Goal: Answer question/provide support: Share knowledge or assist other users

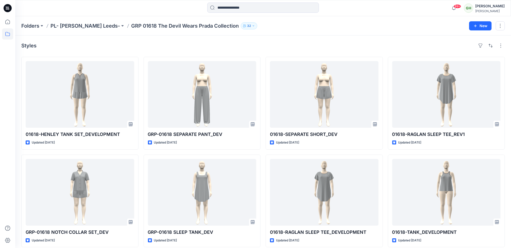
click at [6, 9] on icon at bounding box center [7, 8] width 2 height 0
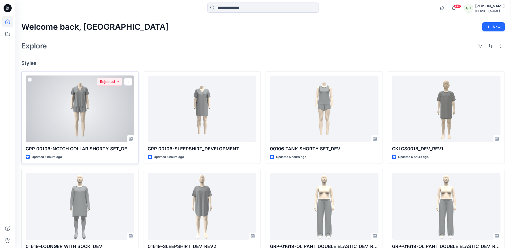
click at [96, 123] on div at bounding box center [80, 109] width 108 height 67
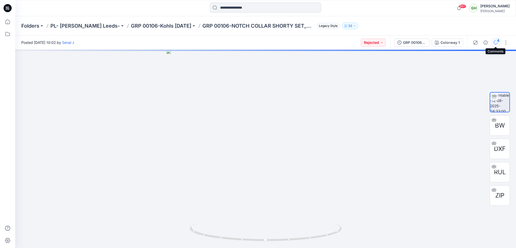
click at [497, 43] on div "4" at bounding box center [498, 40] width 5 height 5
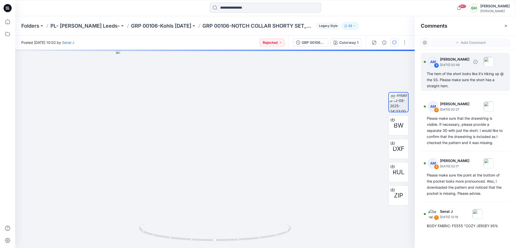
click at [459, 78] on div "The hem of the short looks like it's hiking up @ the SS. Please make sure the s…" at bounding box center [465, 80] width 77 height 18
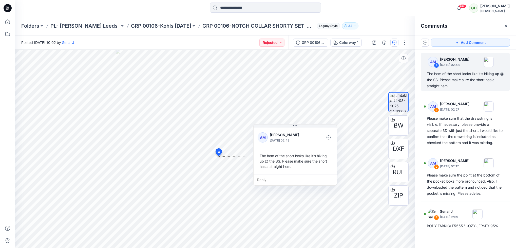
drag, startPoint x: 254, startPoint y: 205, endPoint x: 300, endPoint y: 170, distance: 57.4
click at [300, 170] on div "The hem of the short looks like it's hiking up @ the SS. Please make sure the s…" at bounding box center [295, 161] width 75 height 20
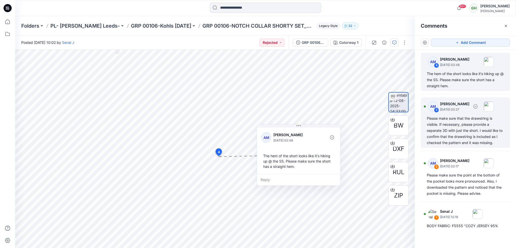
click at [465, 125] on div "Please make sure that the drawstring is visible. If necessary, please provide a…" at bounding box center [465, 130] width 77 height 30
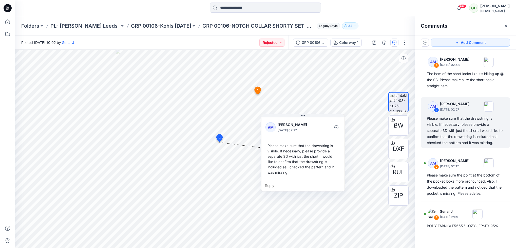
drag, startPoint x: 241, startPoint y: 206, endPoint x: 307, endPoint y: 168, distance: 76.1
click at [307, 168] on div "Please make sure that the drawstring is visible. If necessary, please provide a…" at bounding box center [303, 159] width 75 height 36
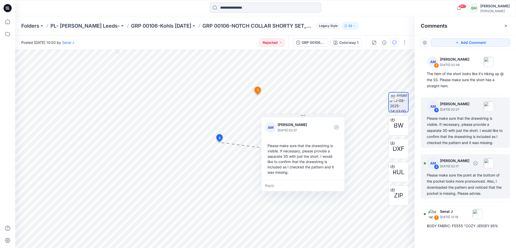
click at [462, 184] on div "Please make sure the point at the bottom of the pocket looks more pronounced. A…" at bounding box center [465, 184] width 77 height 24
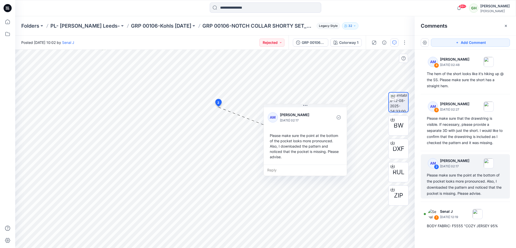
drag, startPoint x: 241, startPoint y: 151, endPoint x: 302, endPoint y: 133, distance: 64.0
click at [302, 133] on div "Please make sure the point at the bottom of the pocket looks more pronounced. A…" at bounding box center [305, 146] width 75 height 31
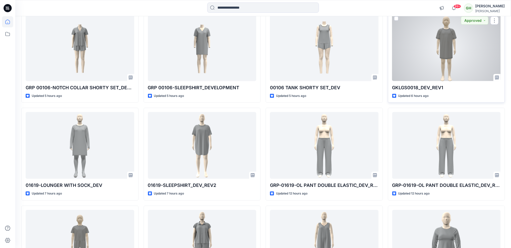
scroll to position [76, 0]
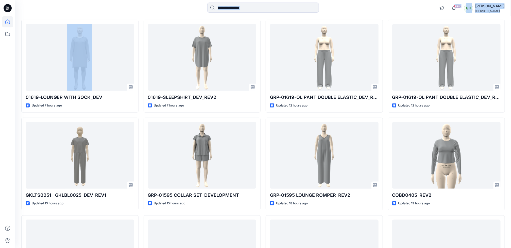
scroll to position [152, 0]
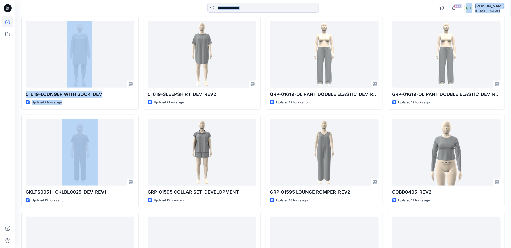
click at [0, 172] on html "99+ Notifications Allyson Smith has updated GKLGS0018_DEV_REV1 with GKLGS0018_D…" at bounding box center [255, 186] width 511 height 677
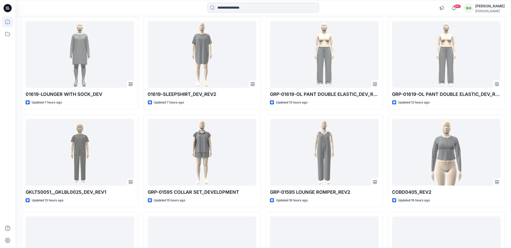
drag, startPoint x: -2, startPoint y: 172, endPoint x: 4, endPoint y: 196, distance: 25.2
click at [4, 196] on div at bounding box center [7, 132] width 11 height 232
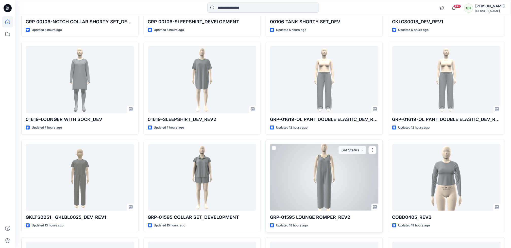
scroll to position [114, 0]
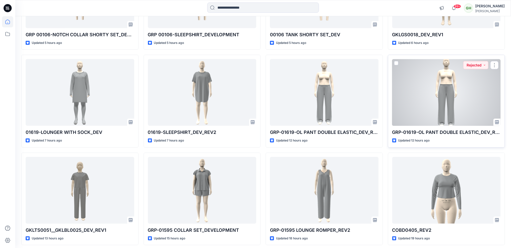
click at [455, 95] on div at bounding box center [446, 92] width 108 height 67
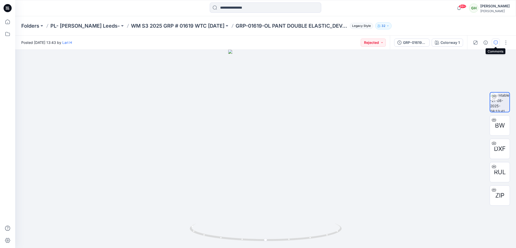
click at [496, 42] on icon "button" at bounding box center [496, 43] width 4 height 4
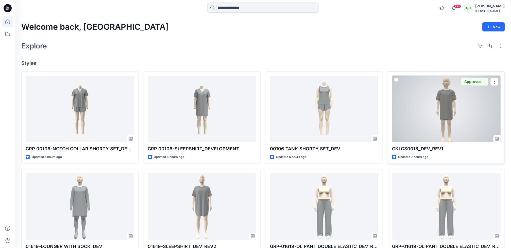
click at [448, 100] on div at bounding box center [446, 109] width 108 height 67
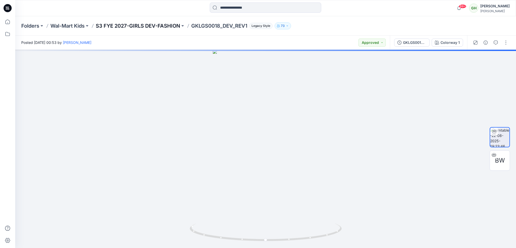
click at [147, 27] on p "S3 FYE 2027-GIRLS DEV-FASHION" at bounding box center [138, 25] width 84 height 7
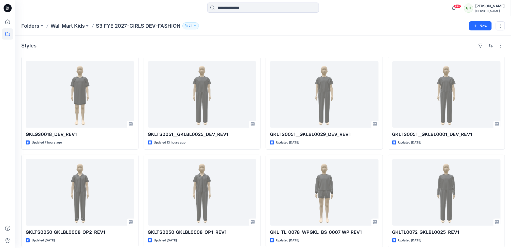
drag, startPoint x: 1, startPoint y: 8, endPoint x: 6, endPoint y: 8, distance: 5.3
click at [2, 8] on div at bounding box center [7, 8] width 16 height 16
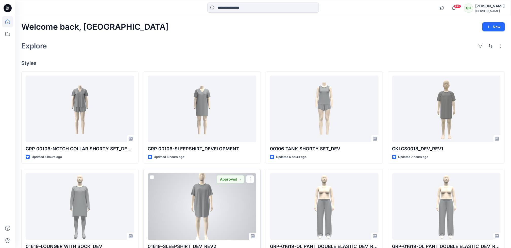
scroll to position [38, 0]
